Goal: Information Seeking & Learning: Learn about a topic

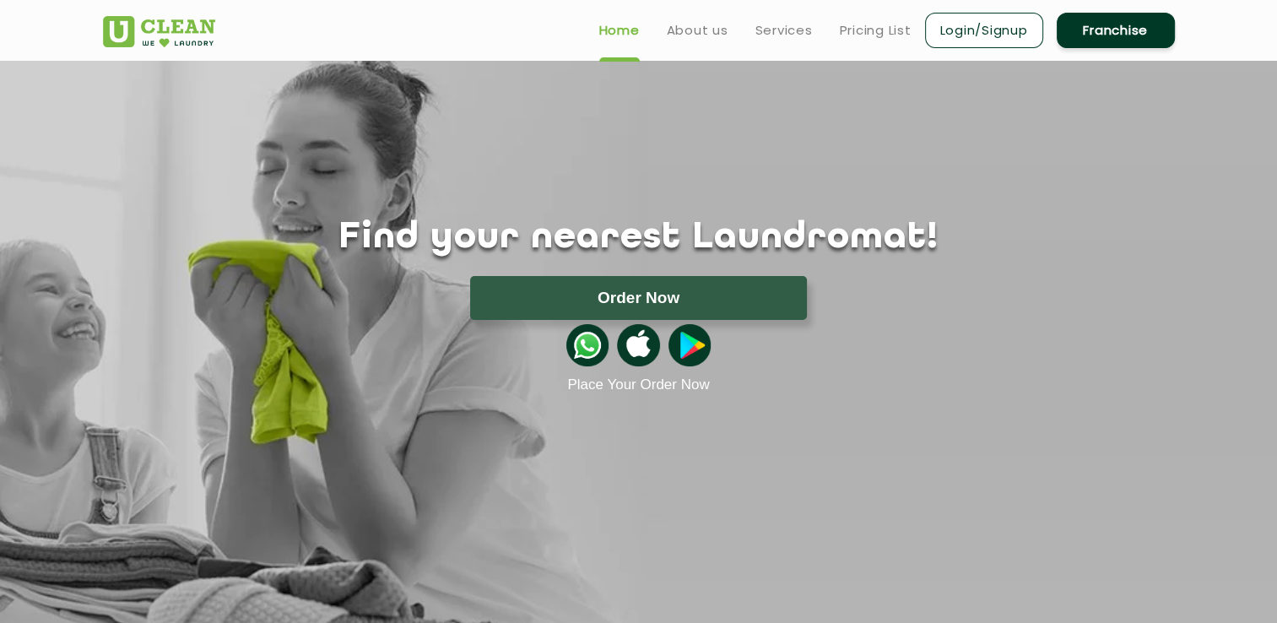
click at [1097, 30] on link "Franchise" at bounding box center [1116, 30] width 118 height 35
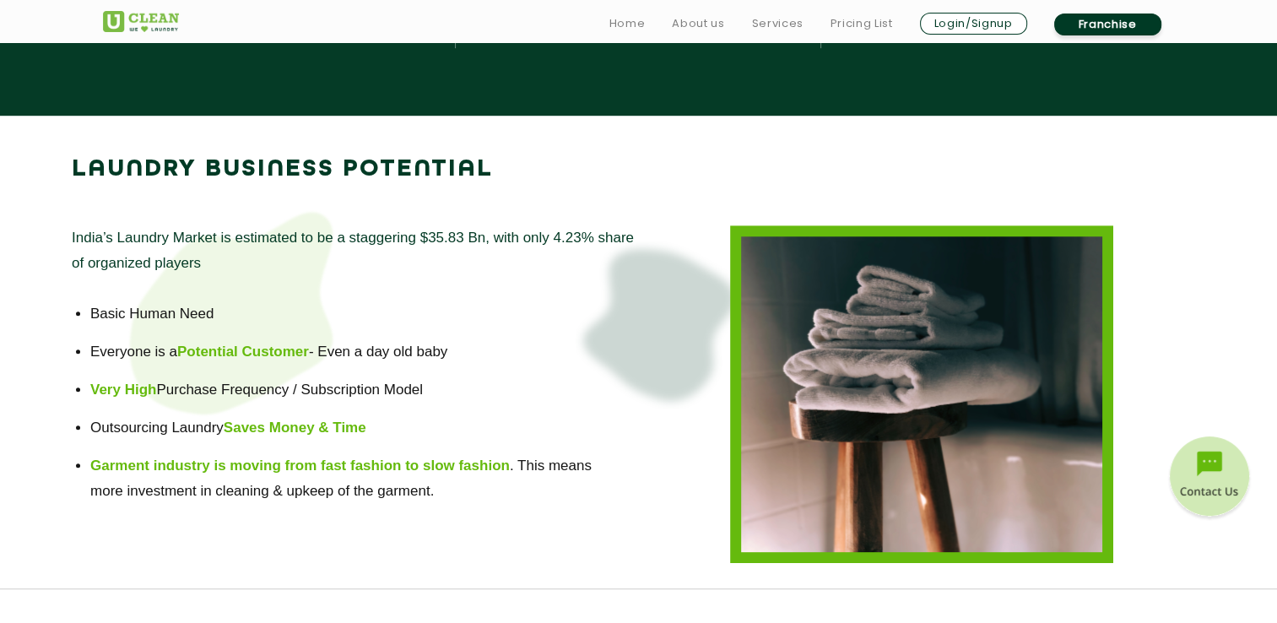
scroll to position [1097, 0]
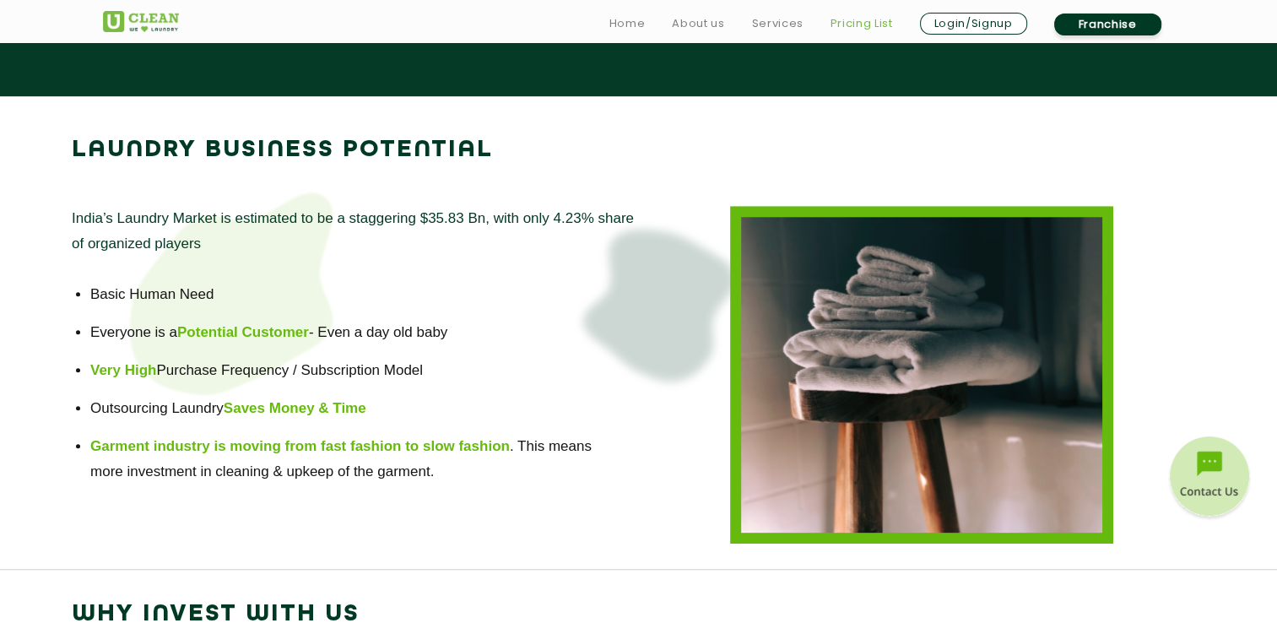
click at [847, 21] on link "Pricing List" at bounding box center [862, 24] width 62 height 20
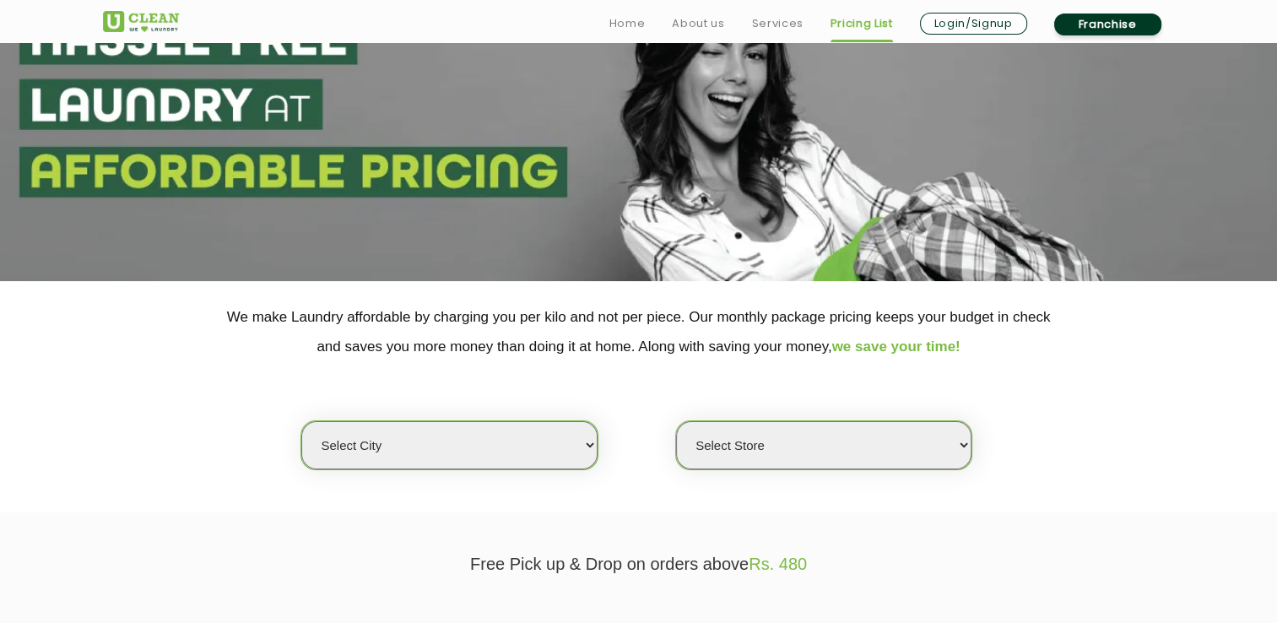
scroll to position [253, 0]
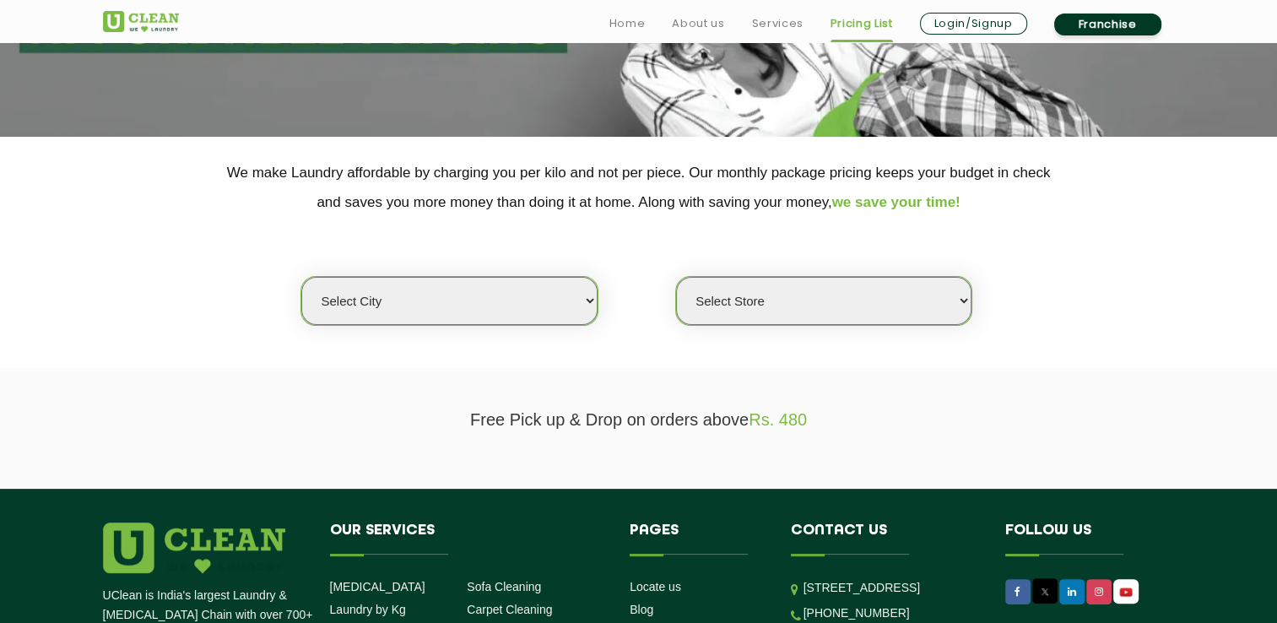
click at [563, 311] on select "Select city [GEOGRAPHIC_DATA] [GEOGRAPHIC_DATA] [GEOGRAPHIC_DATA] [GEOGRAPHIC_D…" at bounding box center [448, 301] width 295 height 48
select select "4"
click at [301, 277] on select "Select city [GEOGRAPHIC_DATA] [GEOGRAPHIC_DATA] [GEOGRAPHIC_DATA] [GEOGRAPHIC_D…" at bounding box center [448, 301] width 295 height 48
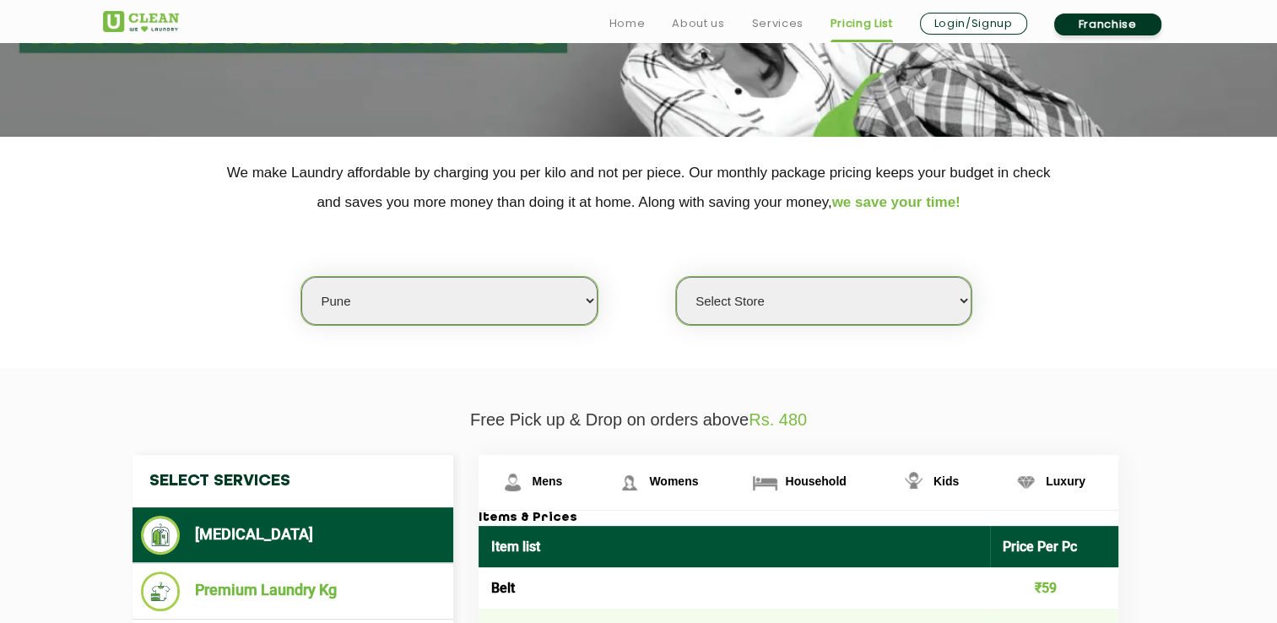
click at [821, 284] on select "Select Store [GEOGRAPHIC_DATA] [GEOGRAPHIC_DATA] [GEOGRAPHIC_DATA] [GEOGRAPHIC_…" at bounding box center [823, 301] width 295 height 48
select select "531"
click at [676, 277] on select "Select Store [GEOGRAPHIC_DATA] [GEOGRAPHIC_DATA] [GEOGRAPHIC_DATA] [GEOGRAPHIC_…" at bounding box center [823, 301] width 295 height 48
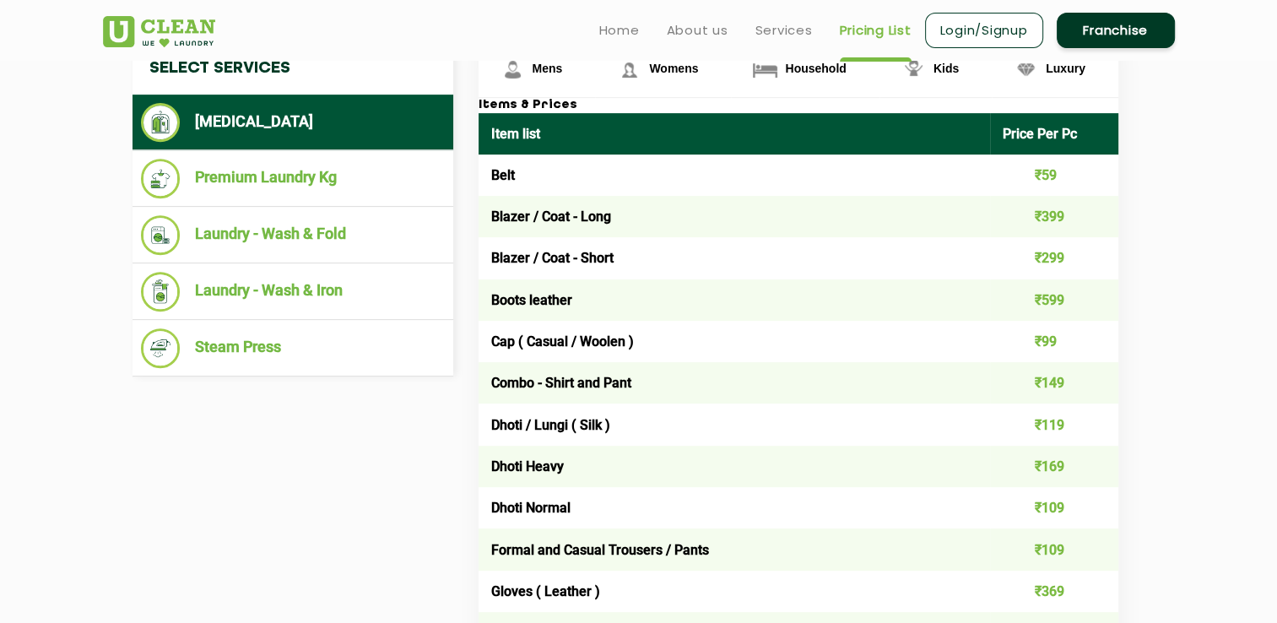
scroll to position [422, 0]
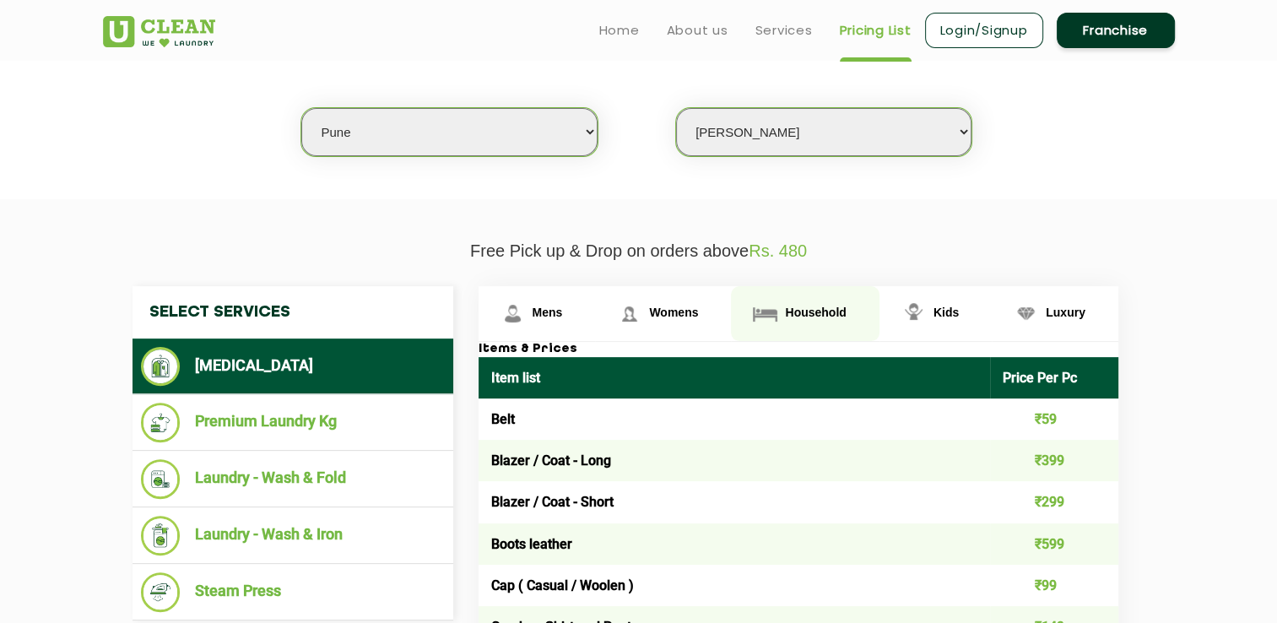
click at [563, 313] on span "Household" at bounding box center [548, 313] width 30 height 14
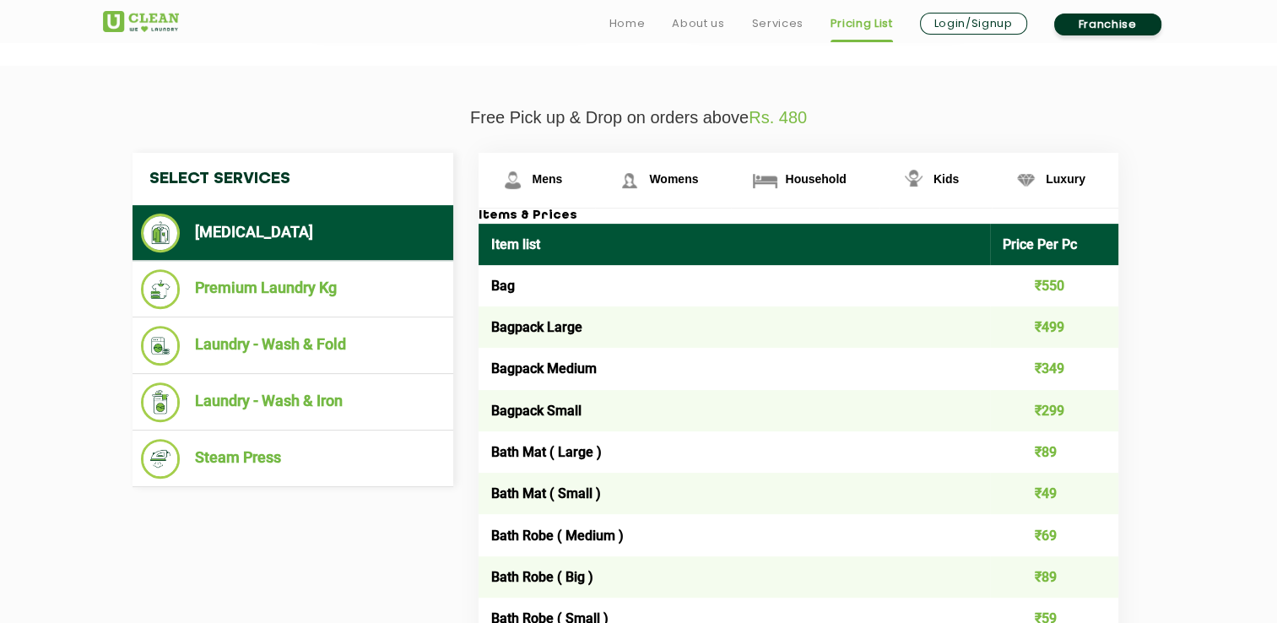
scroll to position [591, 0]
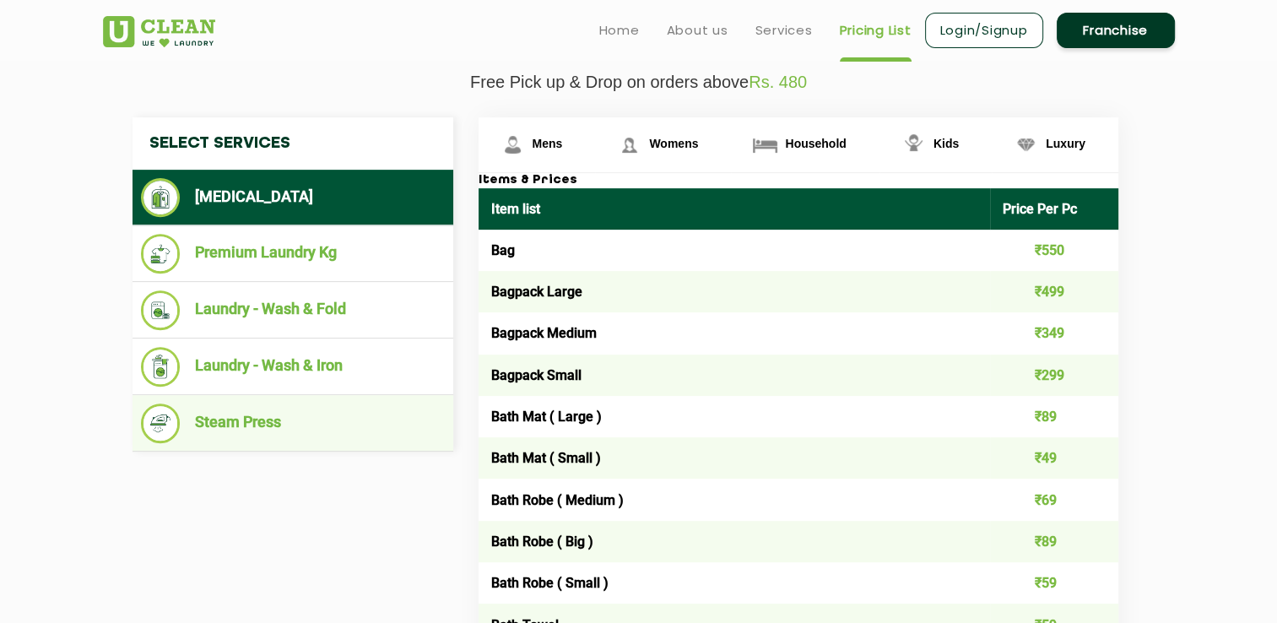
click at [313, 425] on li "Steam Press" at bounding box center [293, 424] width 304 height 40
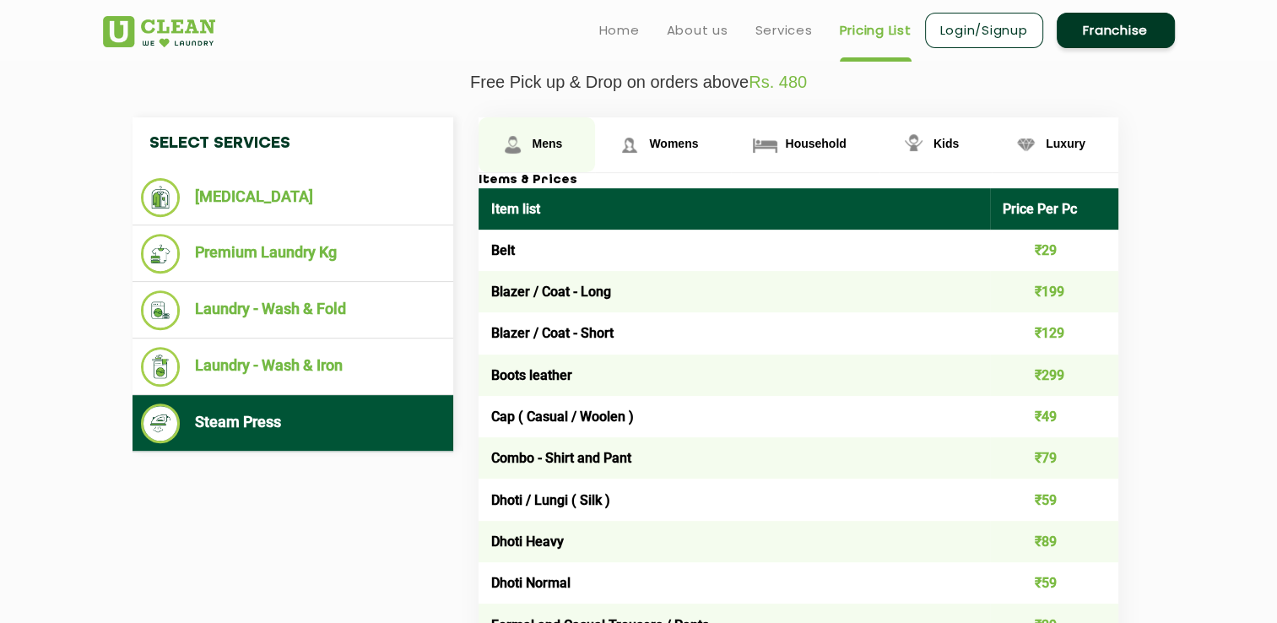
click at [553, 138] on span "Mens" at bounding box center [548, 144] width 30 height 14
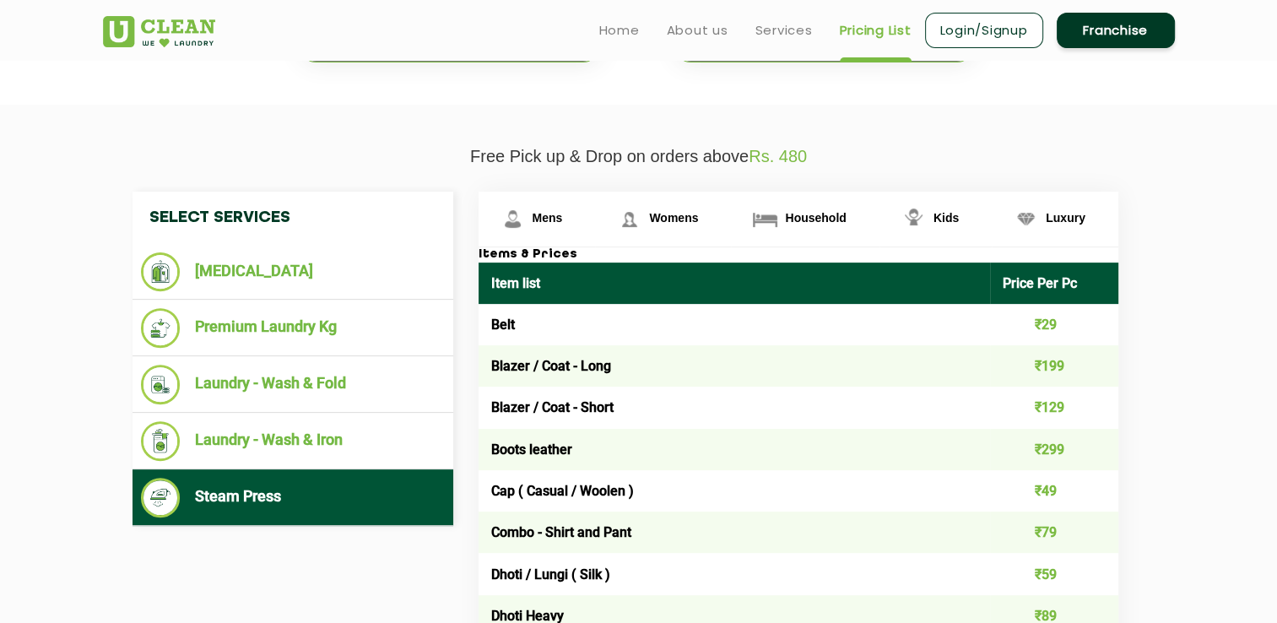
scroll to position [422, 0]
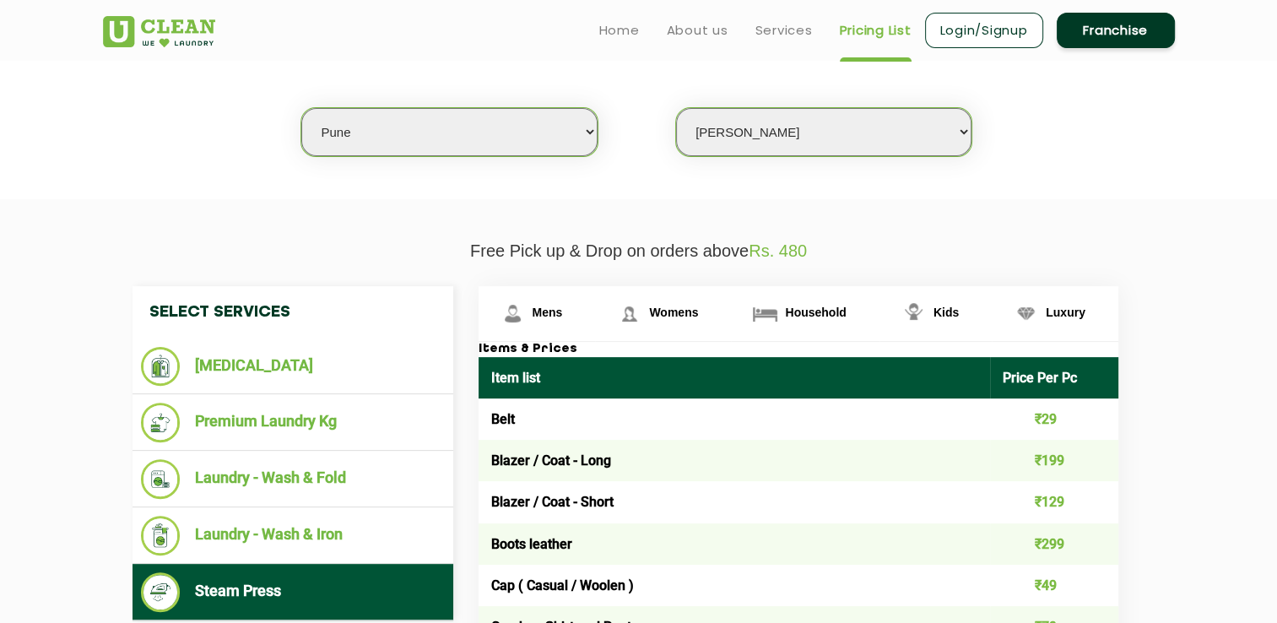
click at [675, 254] on p "Free Pick up & Drop on orders above Rs. 480" at bounding box center [639, 250] width 1072 height 19
click at [1081, 246] on p "Free Pick up & Drop on orders above Rs. 480" at bounding box center [639, 250] width 1072 height 19
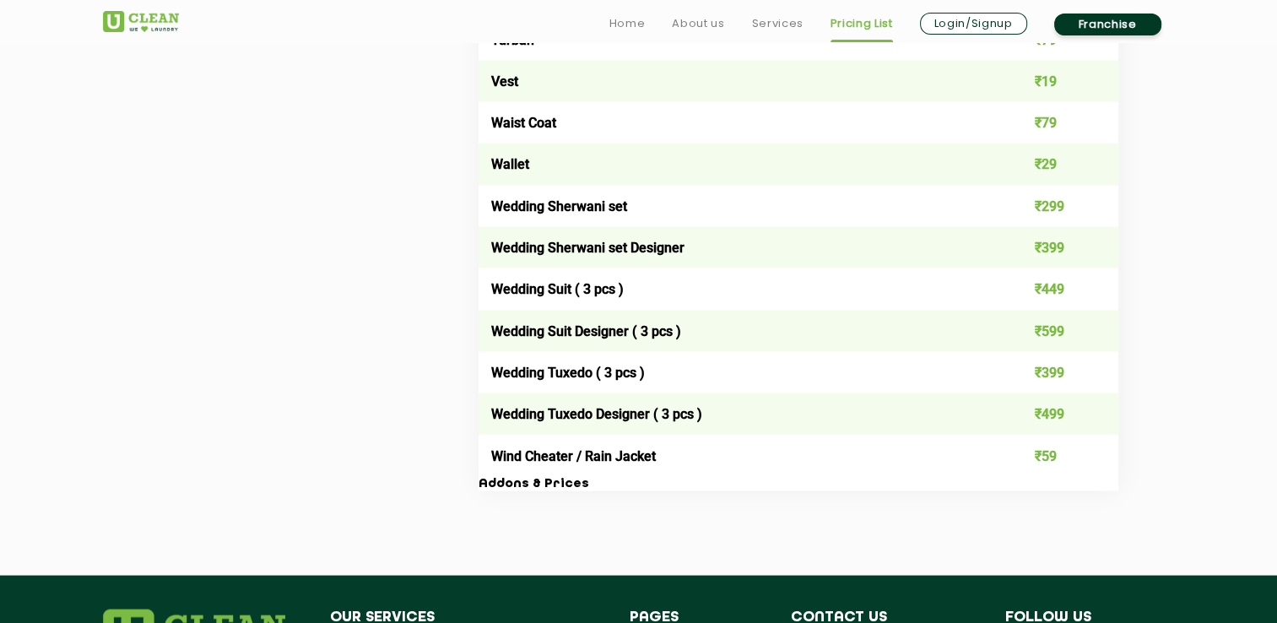
scroll to position [3377, 0]
